Goal: Task Accomplishment & Management: Complete application form

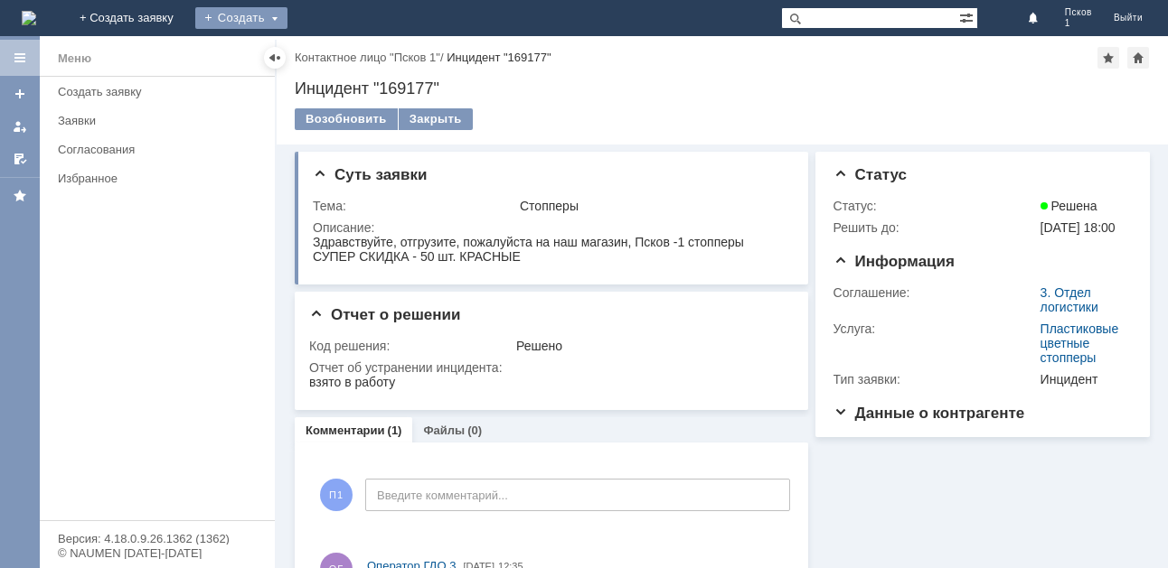
click at [287, 23] on div "Создать" at bounding box center [241, 18] width 92 height 22
click at [336, 46] on link "Заявка" at bounding box center [267, 54] width 137 height 22
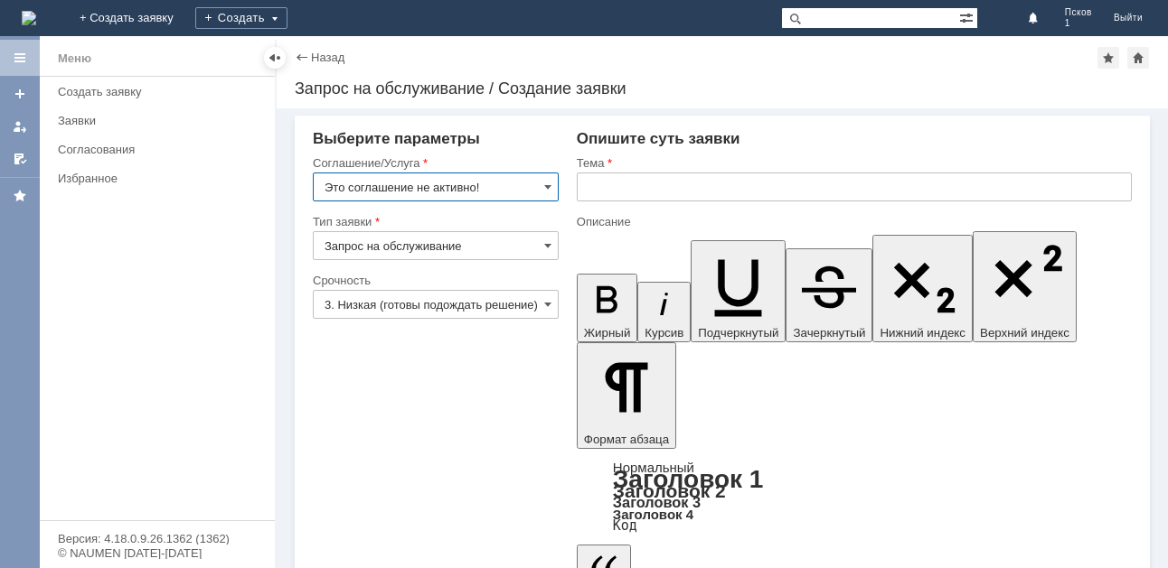
click at [537, 183] on input "Это соглашение не активно!" at bounding box center [436, 187] width 246 height 29
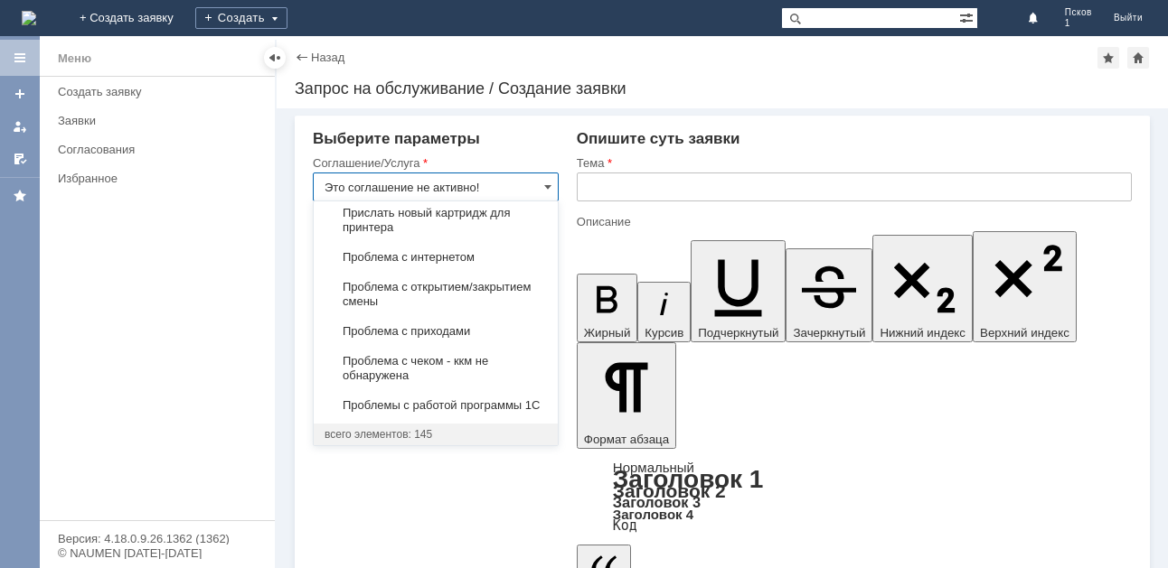
scroll to position [5197, 0]
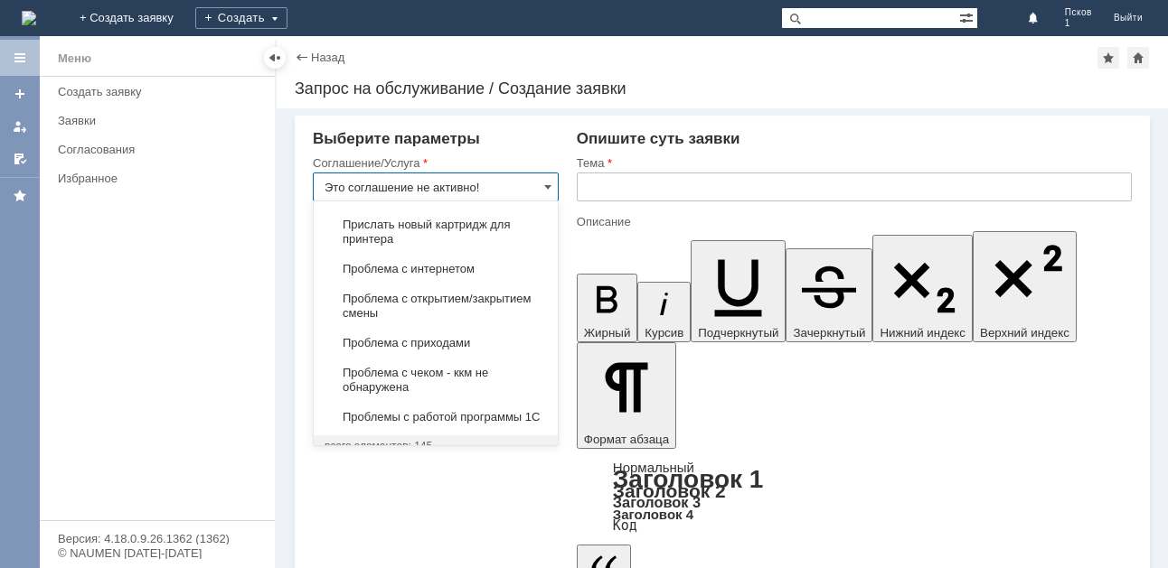
click at [469, 158] on span "Возврат товара" at bounding box center [435, 151] width 222 height 14
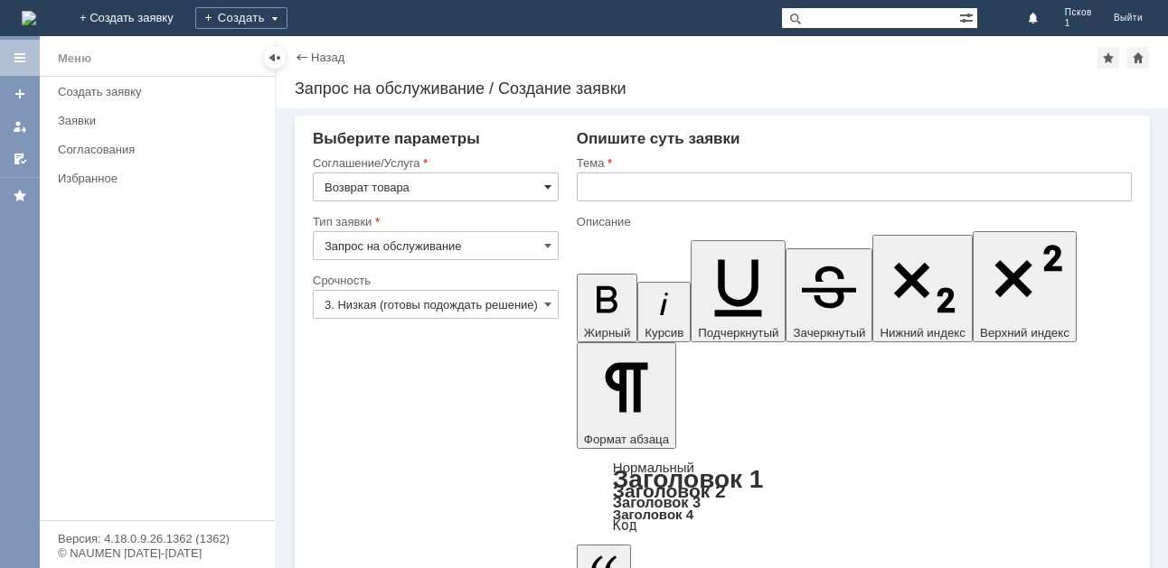
click at [547, 184] on span at bounding box center [547, 187] width 7 height 14
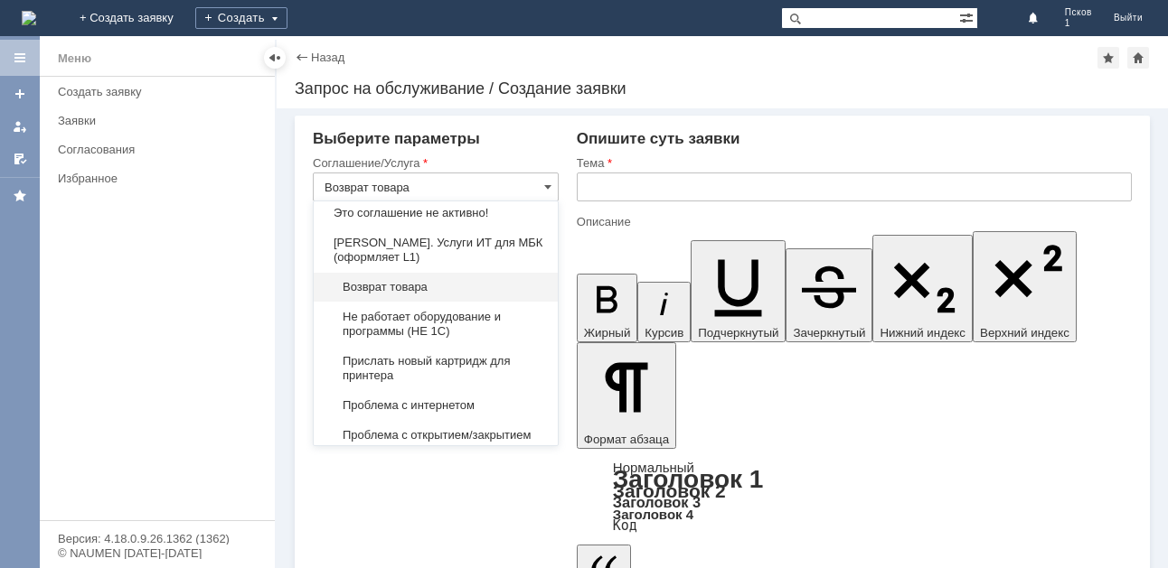
scroll to position [5151, 0]
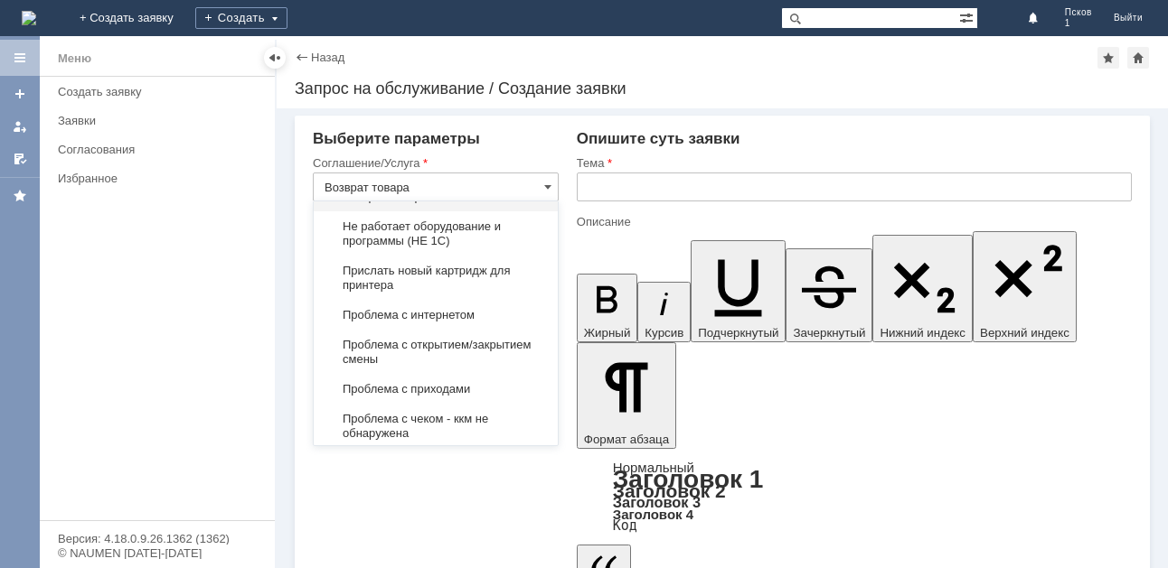
click at [704, 192] on input "text" at bounding box center [854, 187] width 555 height 29
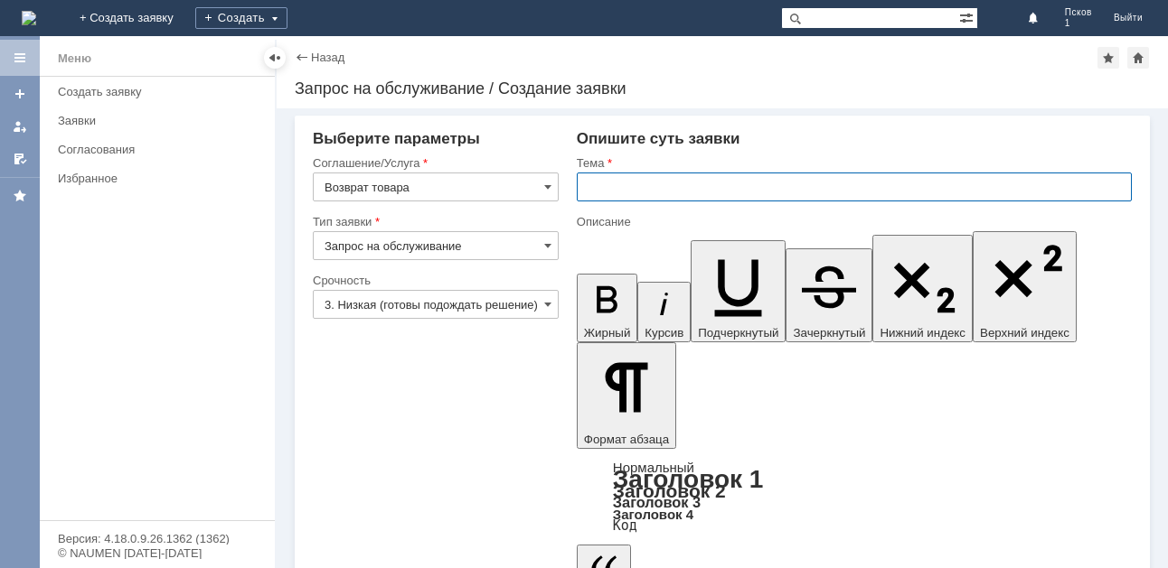
type input "Возврат товара"
type input "заявление на возврат товара по браку"
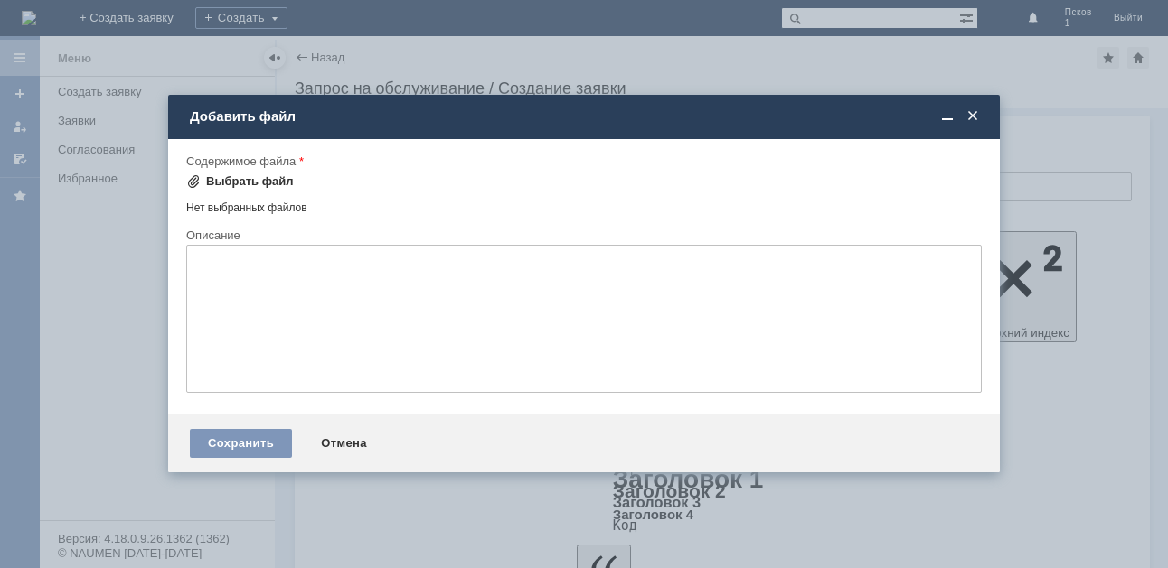
click at [280, 184] on div "Выбрать файл" at bounding box center [250, 181] width 88 height 14
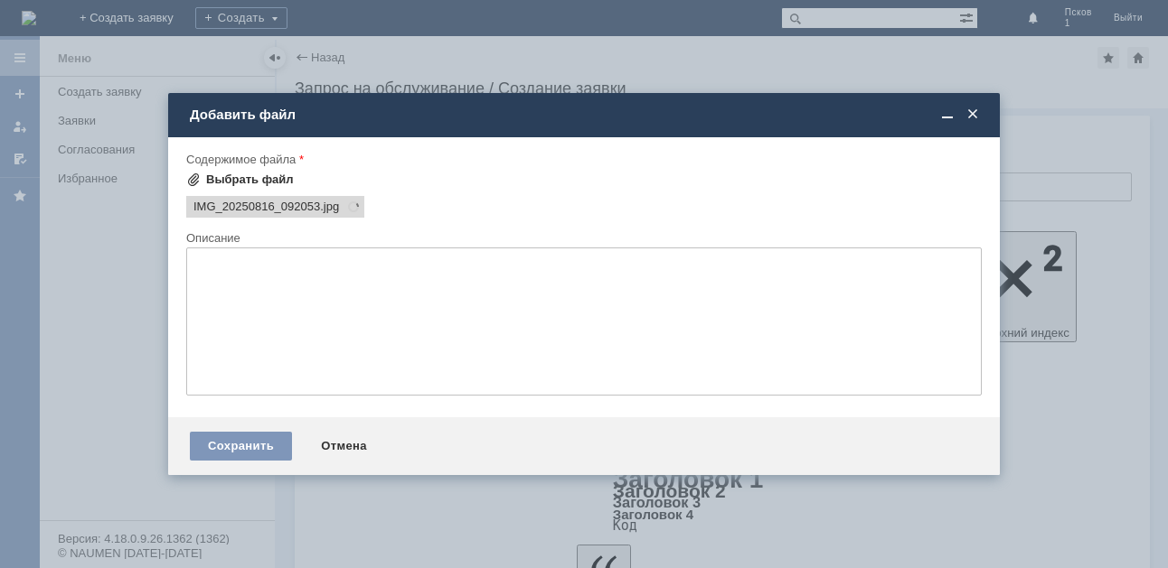
scroll to position [0, 0]
click at [273, 172] on div "Выбрать файл" at bounding box center [240, 180] width 108 height 22
click at [277, 178] on div "Выбрать файл" at bounding box center [250, 180] width 88 height 14
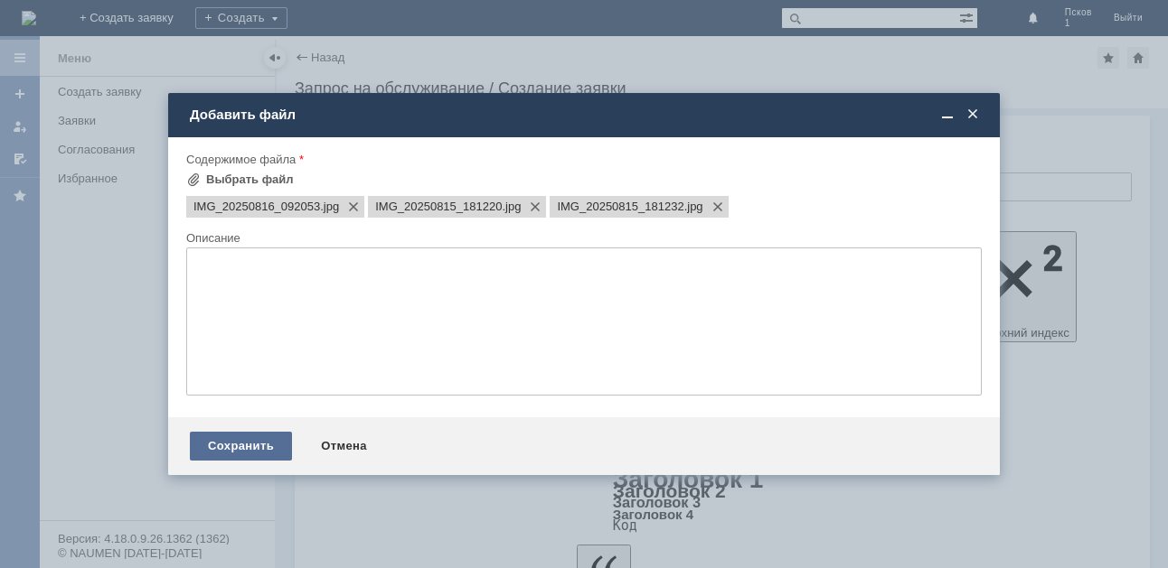
click at [261, 447] on div "Сохранить" at bounding box center [241, 446] width 102 height 29
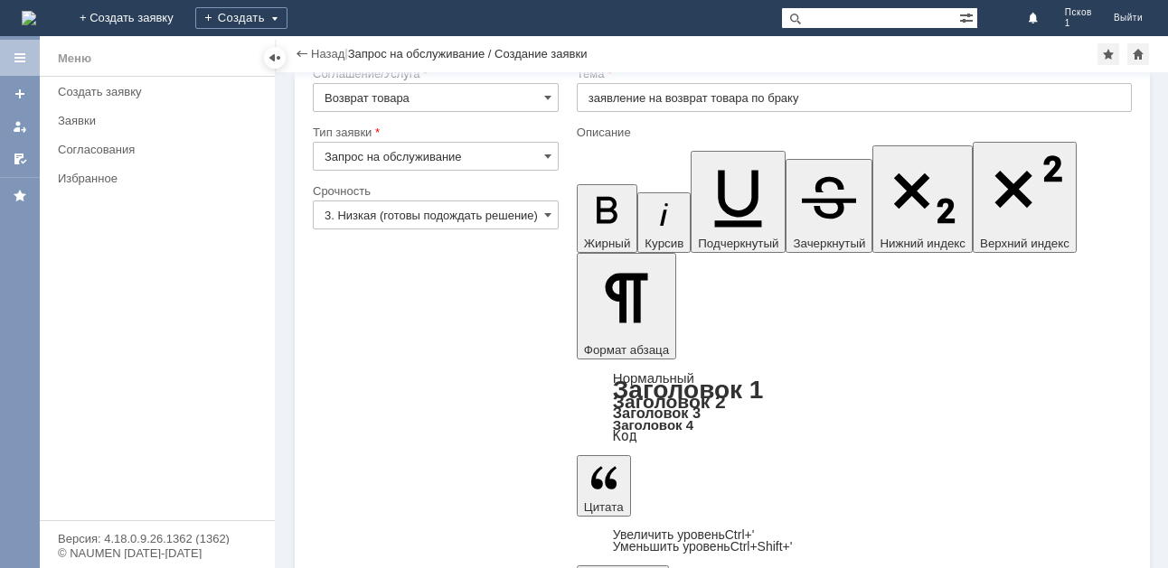
scroll to position [52, 0]
